Goal: Task Accomplishment & Management: Manage account settings

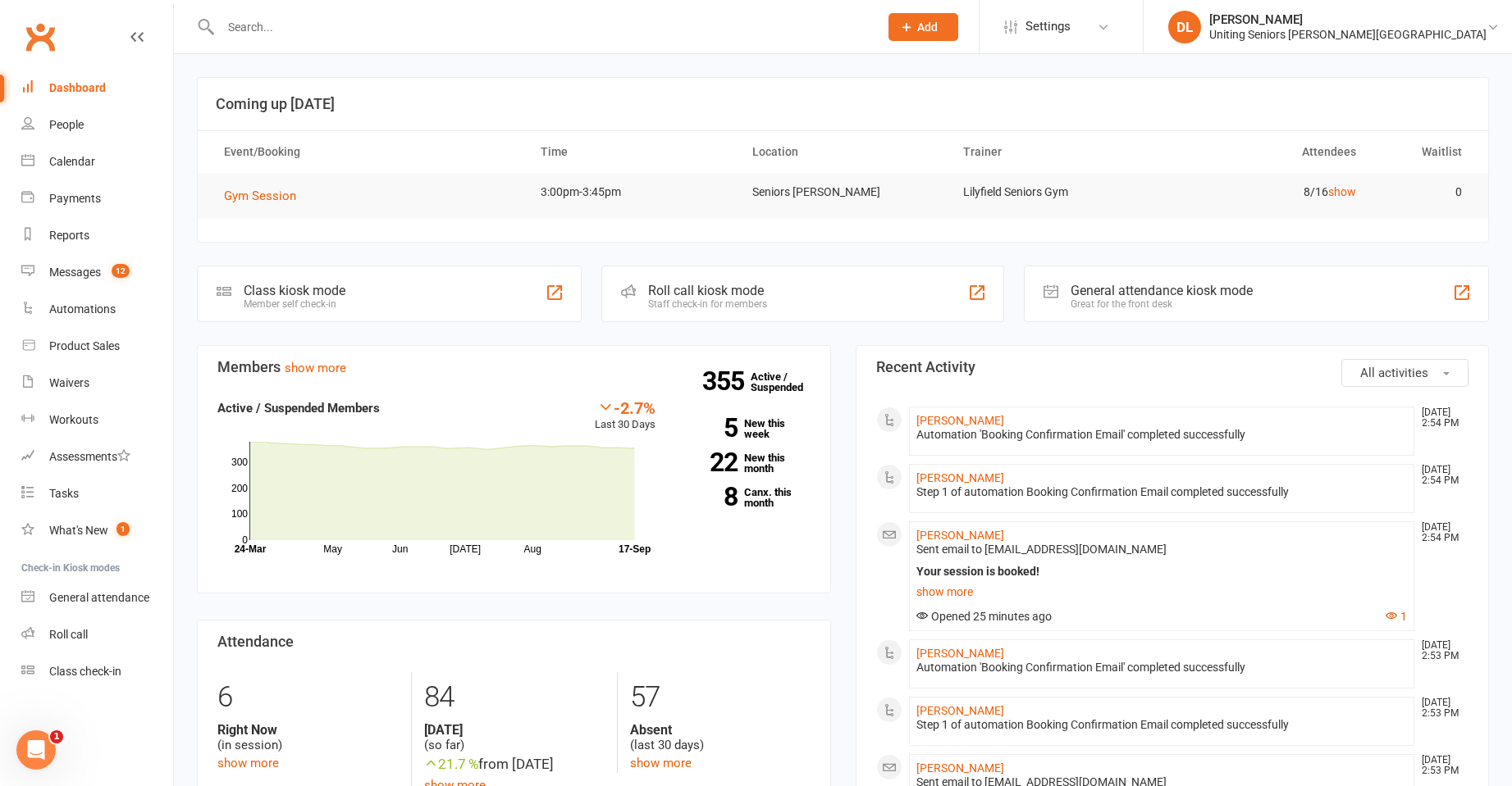
click at [323, 25] on input "text" at bounding box center [541, 26] width 652 height 23
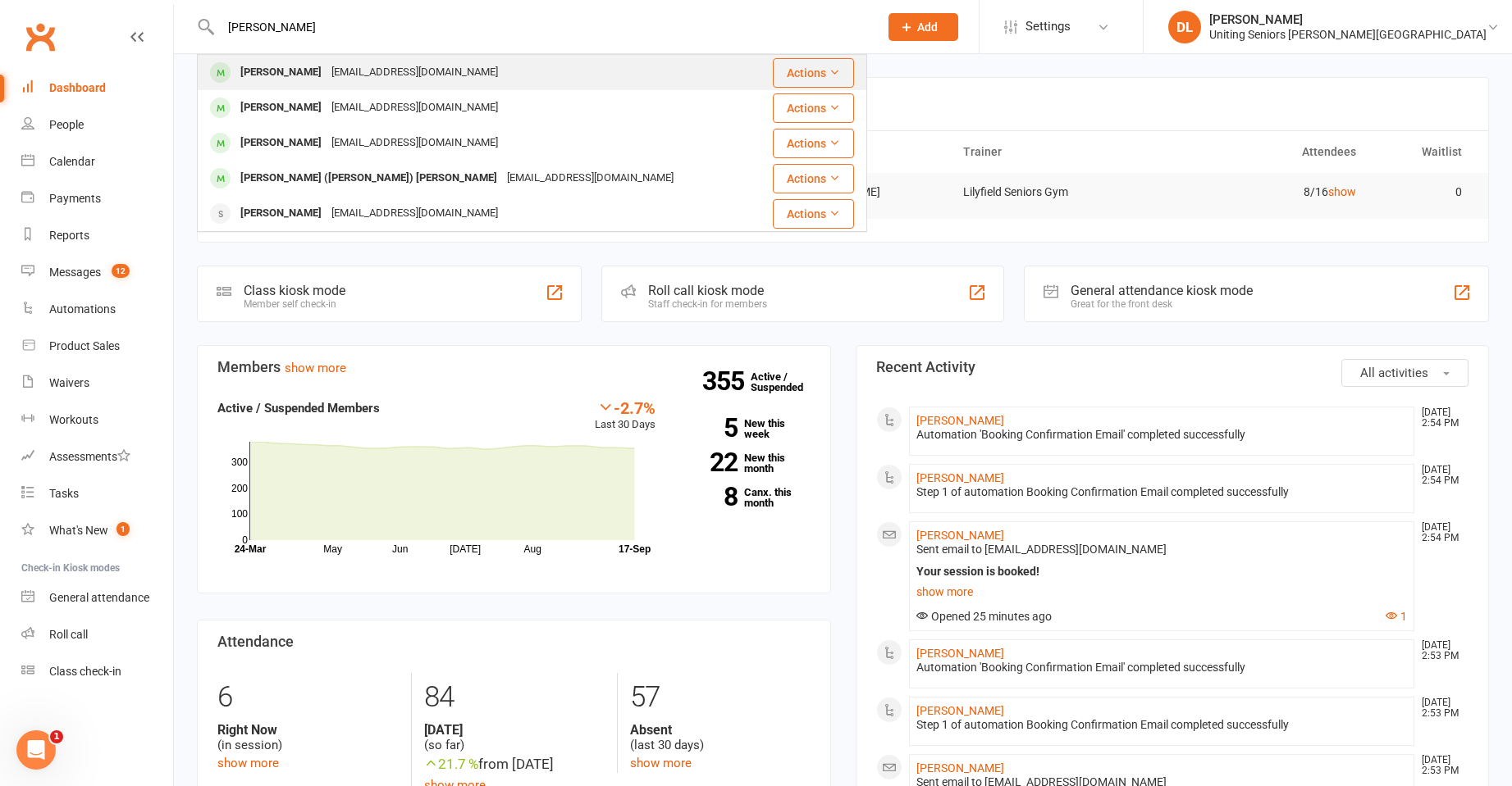
type input "gayle adams"
click at [385, 65] on div "solar.power23@outlook.com" at bounding box center [414, 72] width 176 height 24
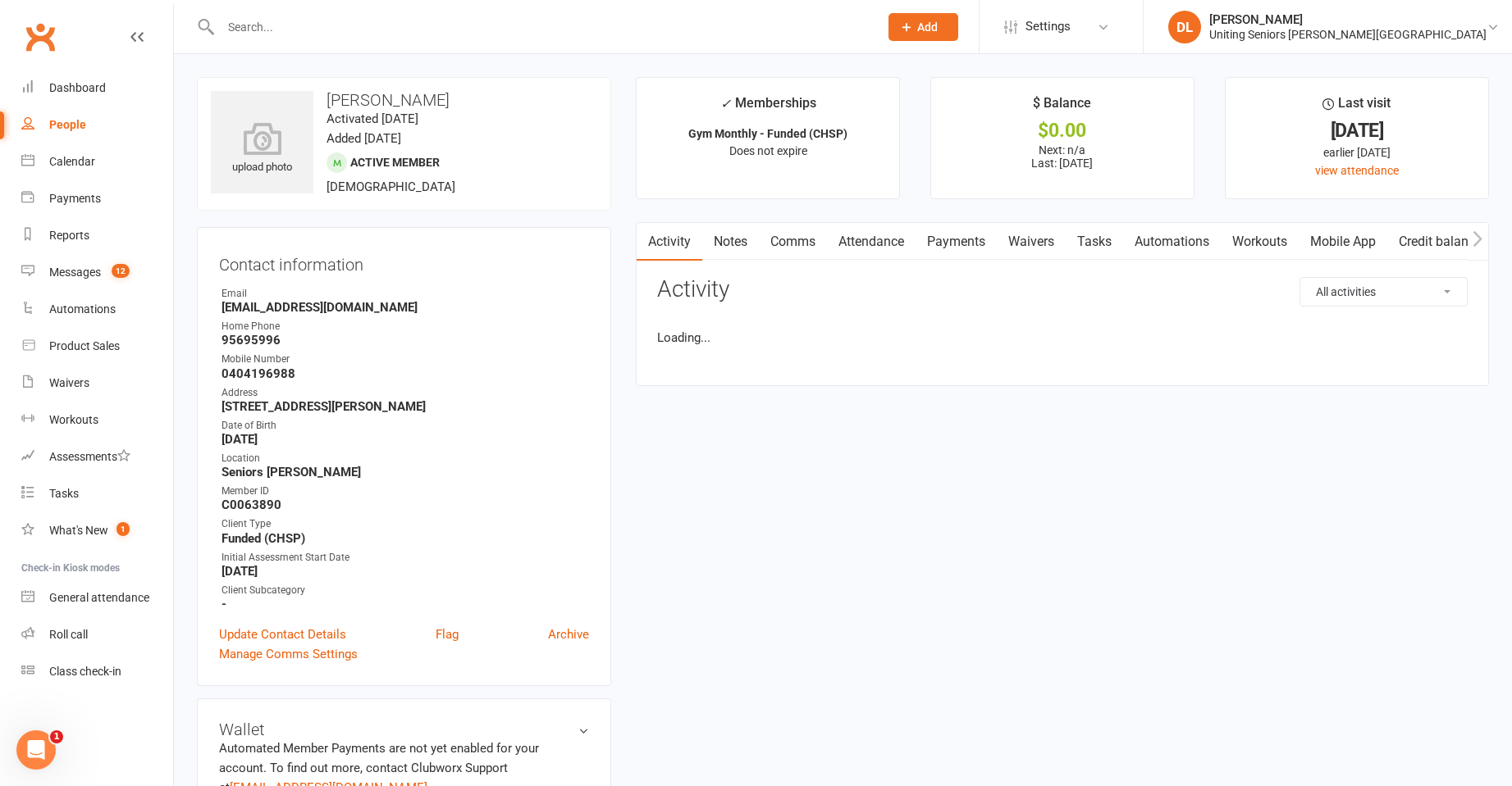
click at [884, 240] on link "Attendance" at bounding box center [871, 242] width 89 height 37
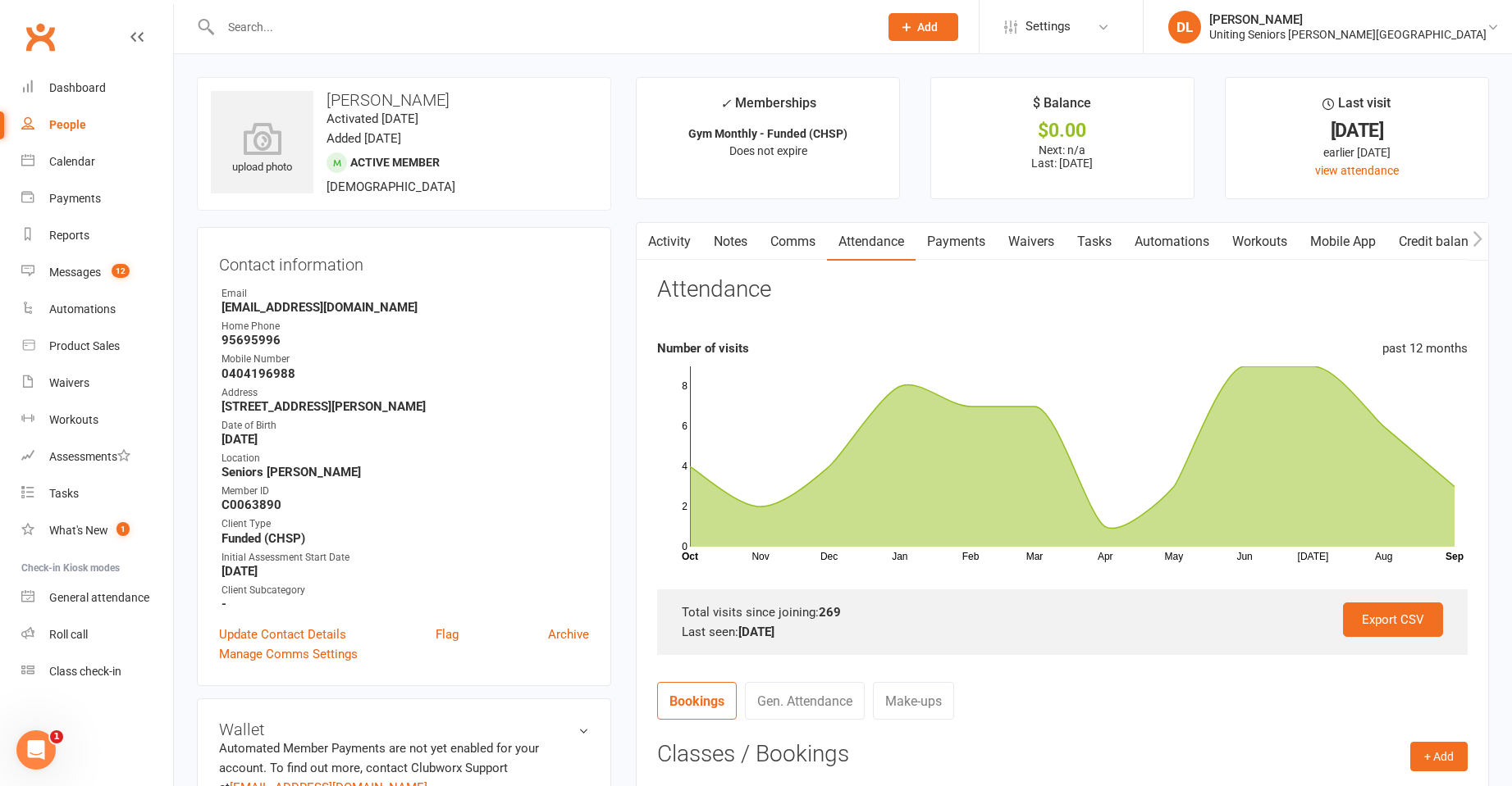
click at [455, 14] on div at bounding box center [532, 26] width 670 height 54
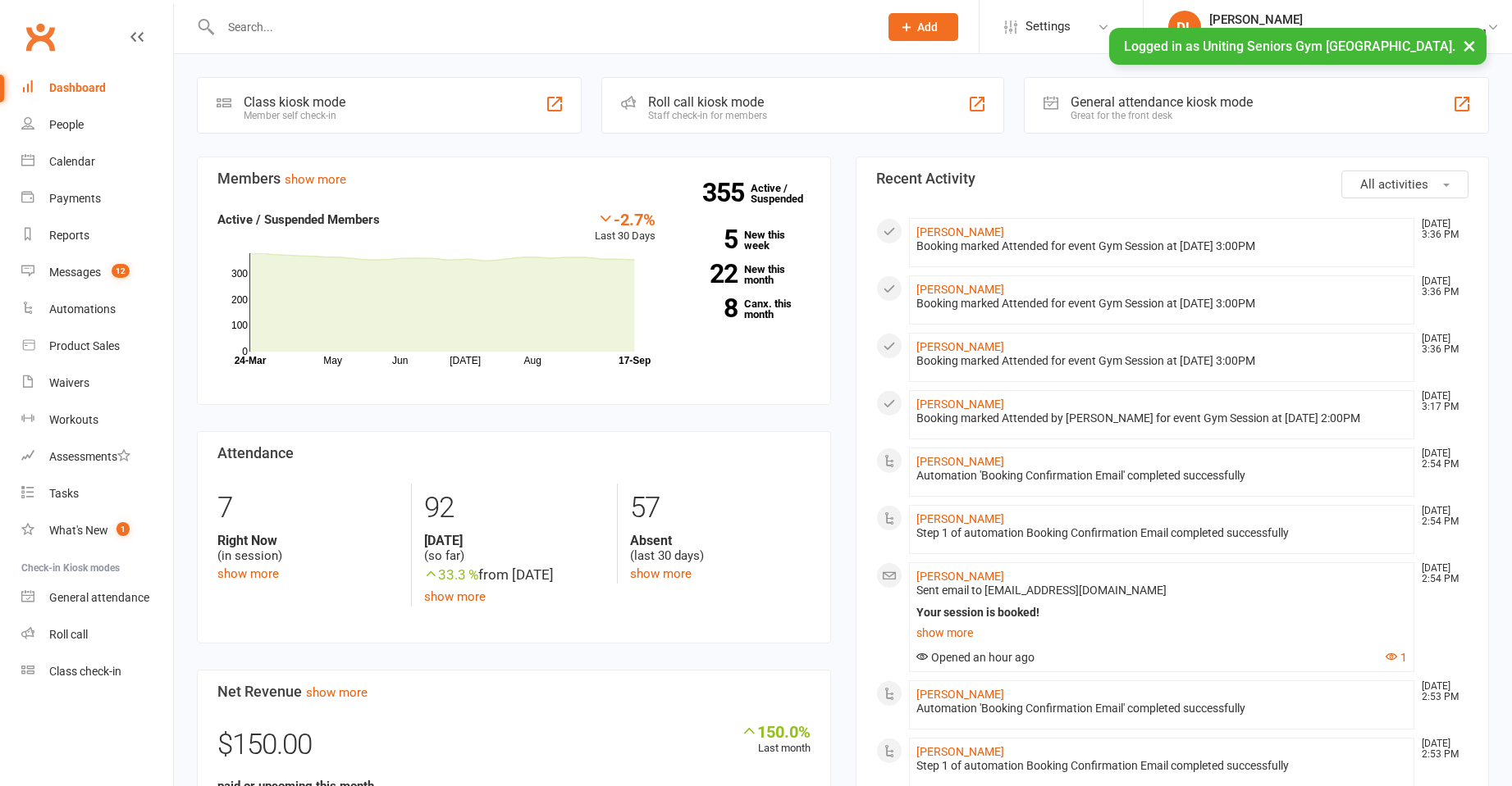
click at [346, 15] on input "text" at bounding box center [541, 26] width 652 height 23
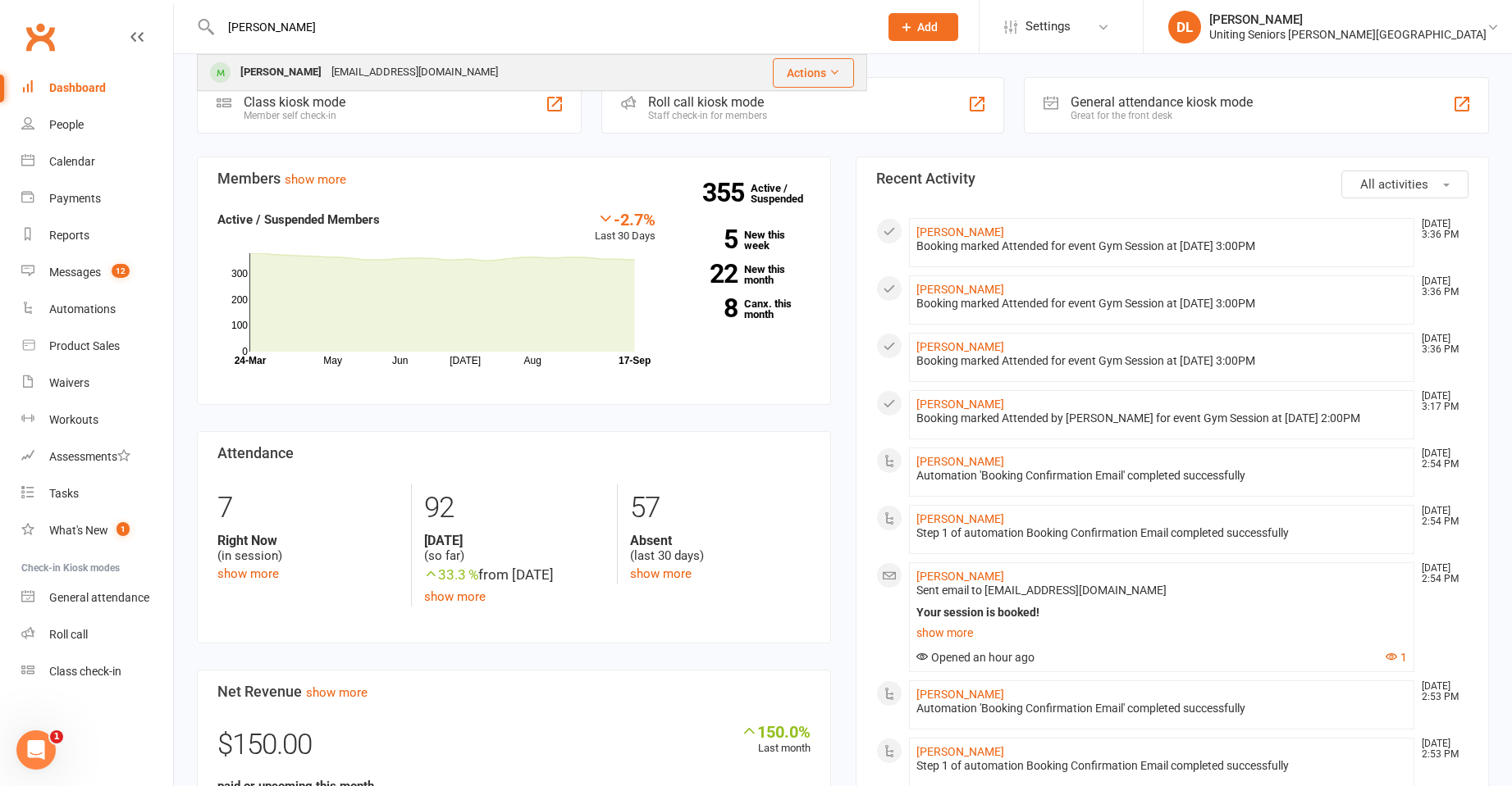
type input "boemmel"
click at [394, 69] on div "ingboem@hotmail.com" at bounding box center [414, 72] width 176 height 24
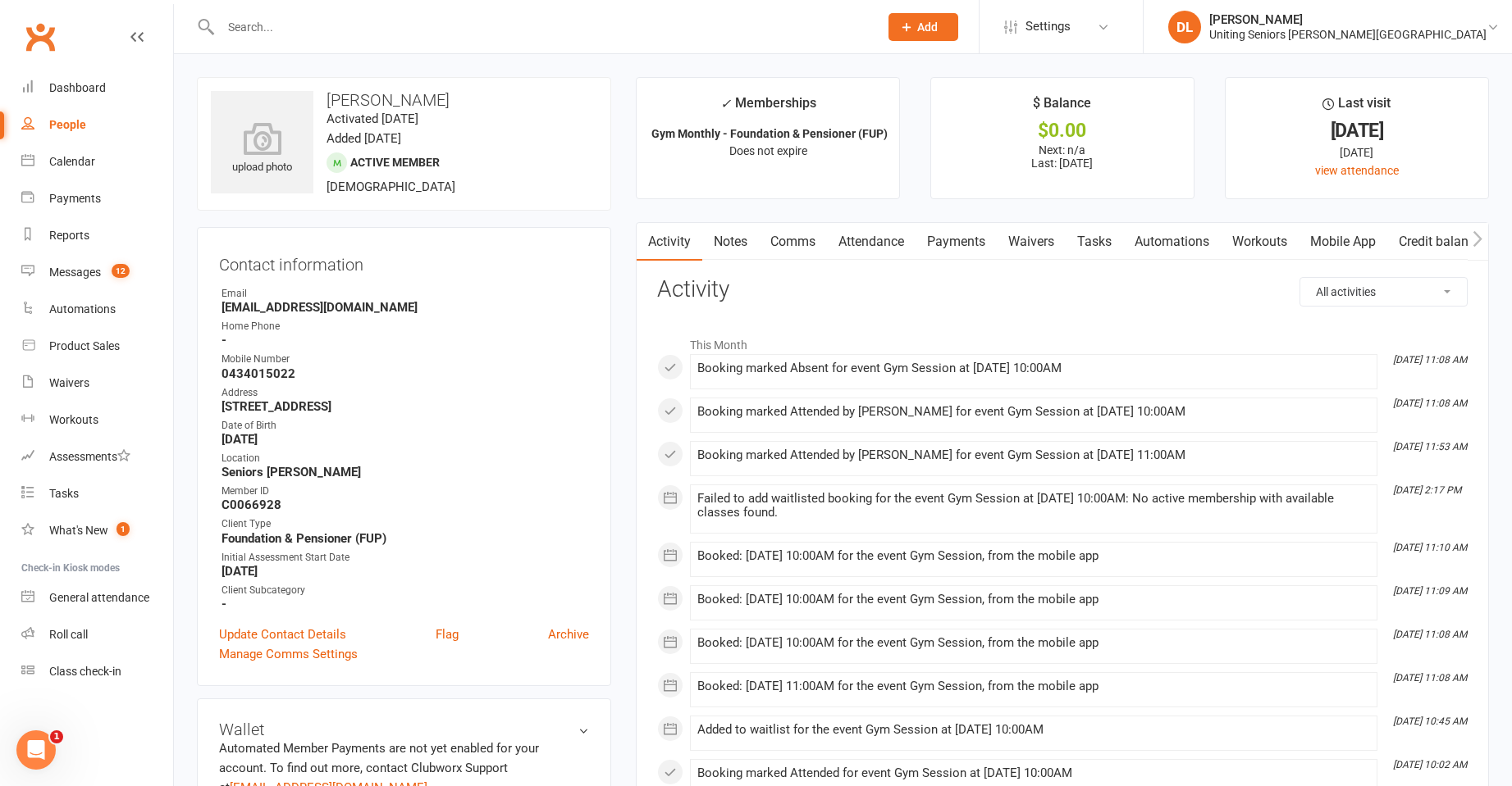
click at [852, 254] on link "Attendance" at bounding box center [871, 242] width 89 height 37
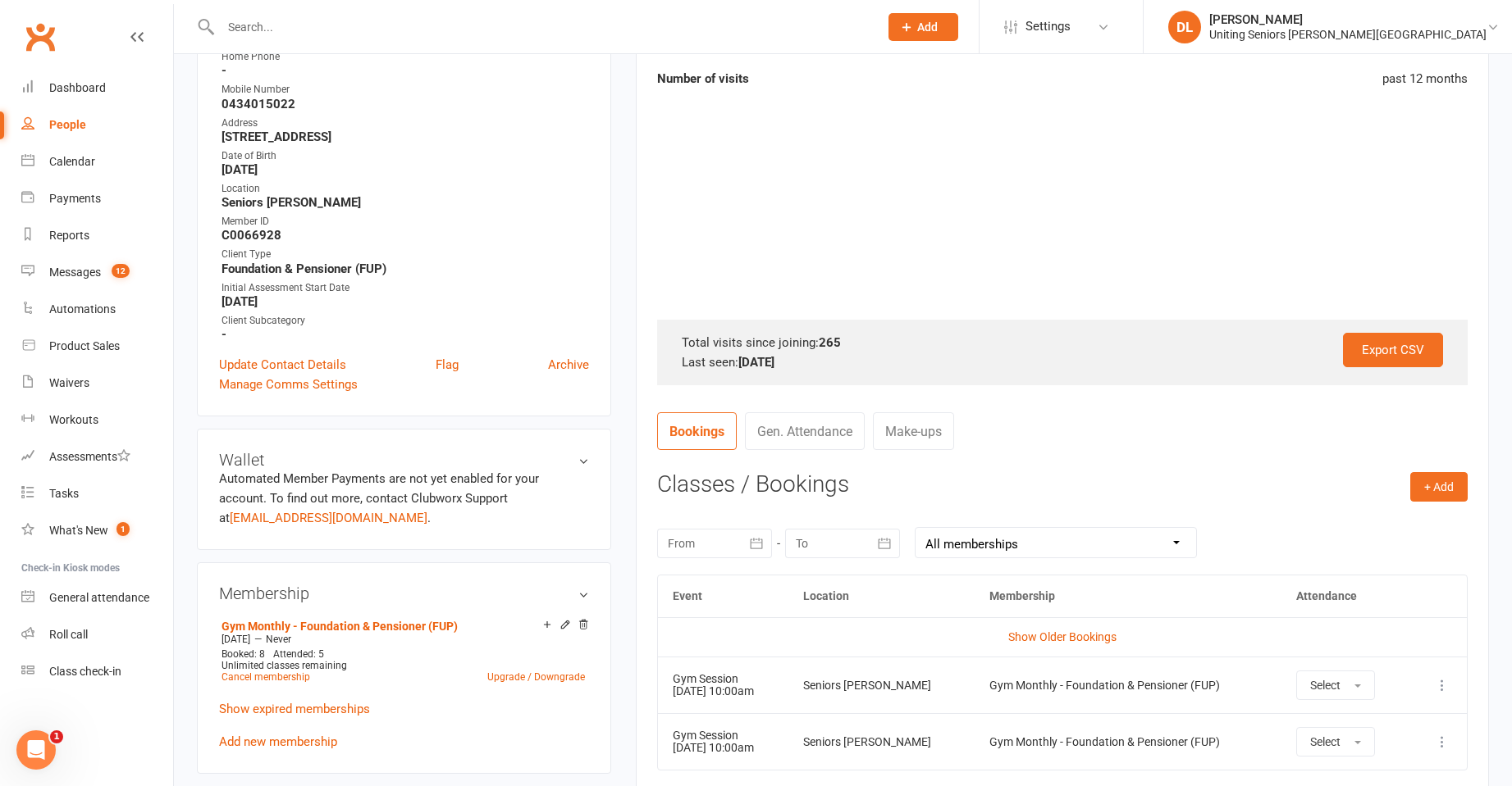
scroll to position [492, 0]
